Goal: Information Seeking & Learning: Learn about a topic

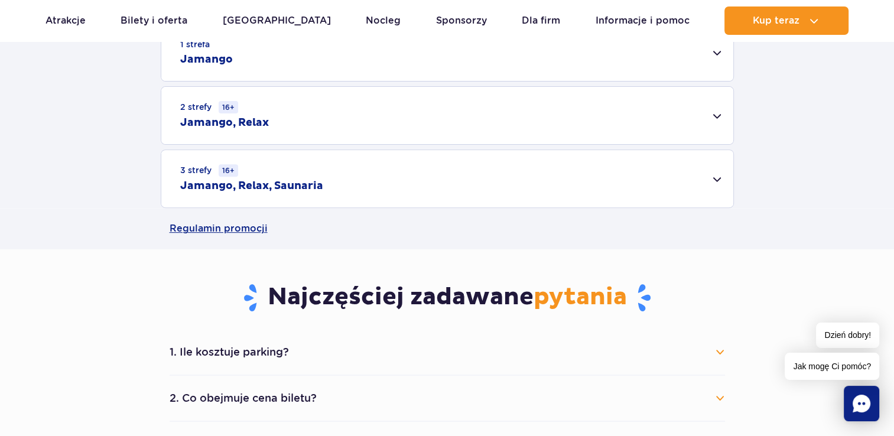
scroll to position [236, 0]
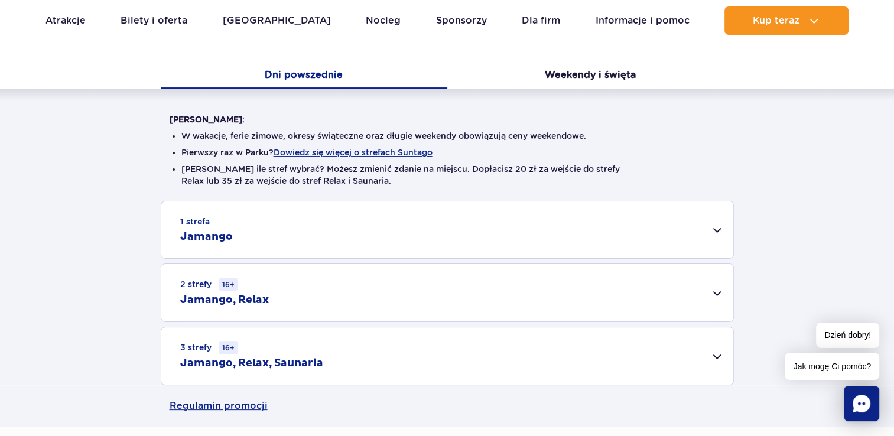
click at [340, 363] on div "3 strefy 16+ Jamango, Relax, Saunaria" at bounding box center [447, 355] width 572 height 57
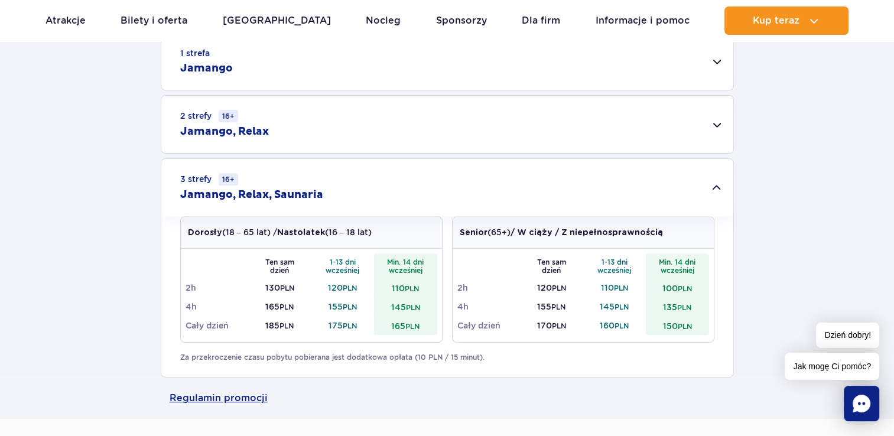
scroll to position [473, 0]
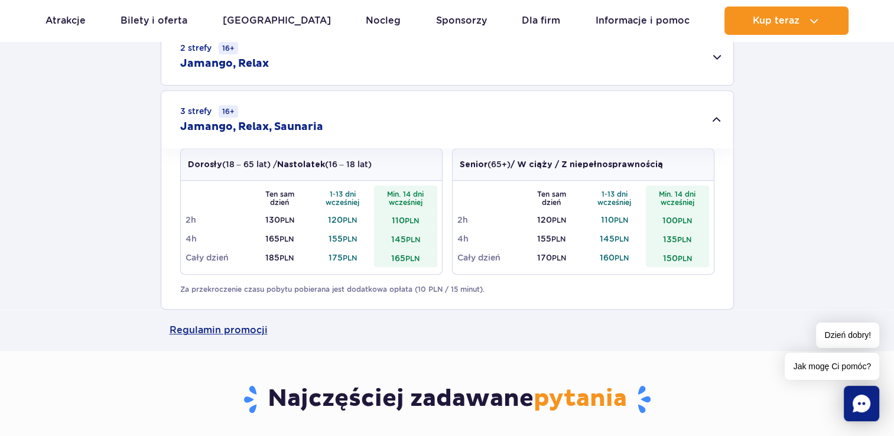
click at [76, 219] on div "1 strefa Jamango Dorosły (18 – 65 lat) / Nastolatek (16 – 18 lat) Ten sam dzień…" at bounding box center [447, 137] width 894 height 345
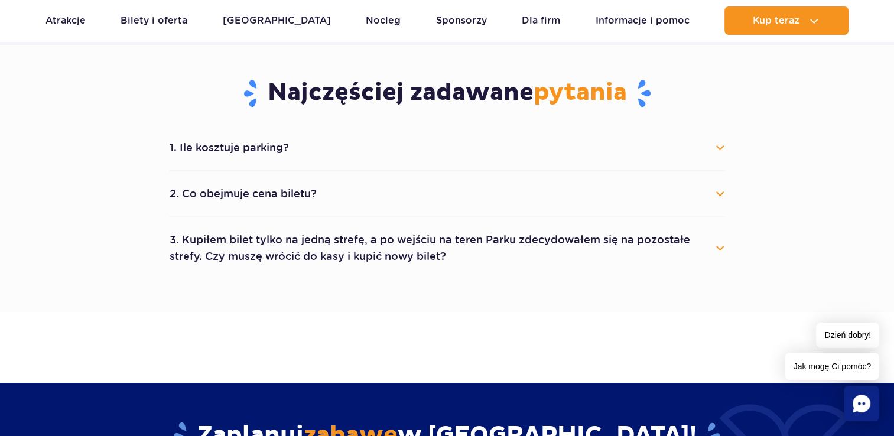
scroll to position [827, 0]
